Goal: Task Accomplishment & Management: Manage account settings

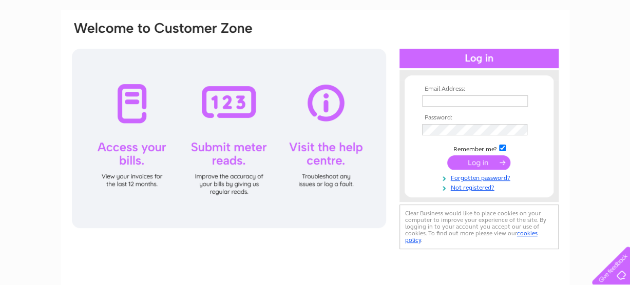
scroll to position [103, 0]
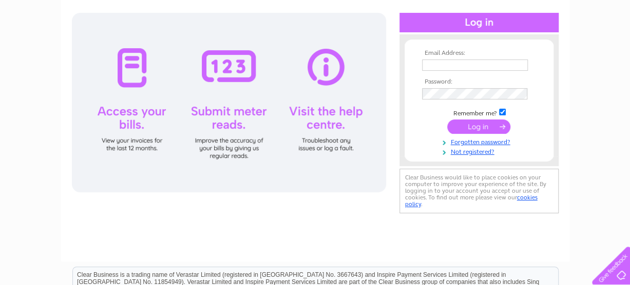
type input "philipmancini1@hotmail.com"
click at [466, 131] on input "submit" at bounding box center [478, 127] width 63 height 14
click at [475, 124] on input "submit" at bounding box center [478, 127] width 63 height 14
click at [473, 127] on input "submit" at bounding box center [478, 127] width 63 height 14
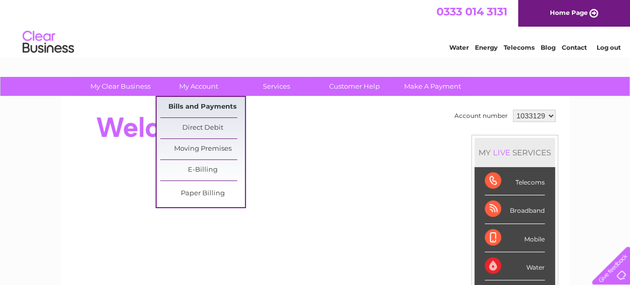
click at [198, 104] on link "Bills and Payments" at bounding box center [202, 107] width 85 height 21
click at [202, 107] on link "Bills and Payments" at bounding box center [202, 107] width 85 height 21
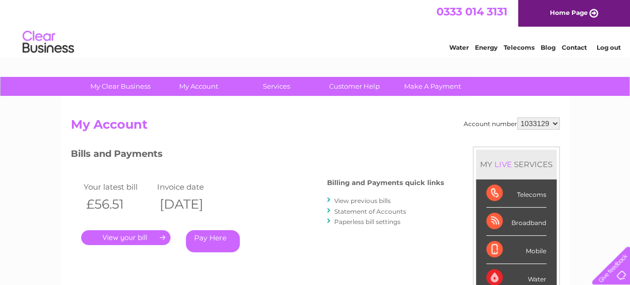
click at [124, 240] on link "." at bounding box center [125, 237] width 89 height 15
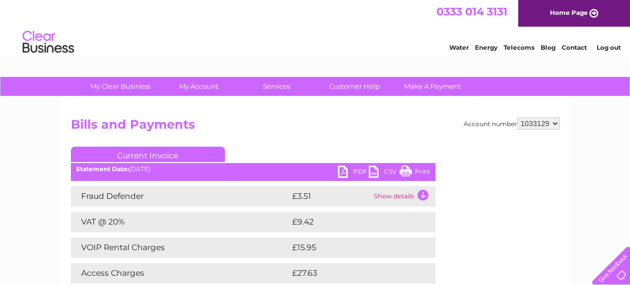
drag, startPoint x: 423, startPoint y: 169, endPoint x: 75, endPoint y: 232, distance: 353.6
click at [424, 168] on link "Print" at bounding box center [414, 173] width 31 height 15
